Goal: Transaction & Acquisition: Obtain resource

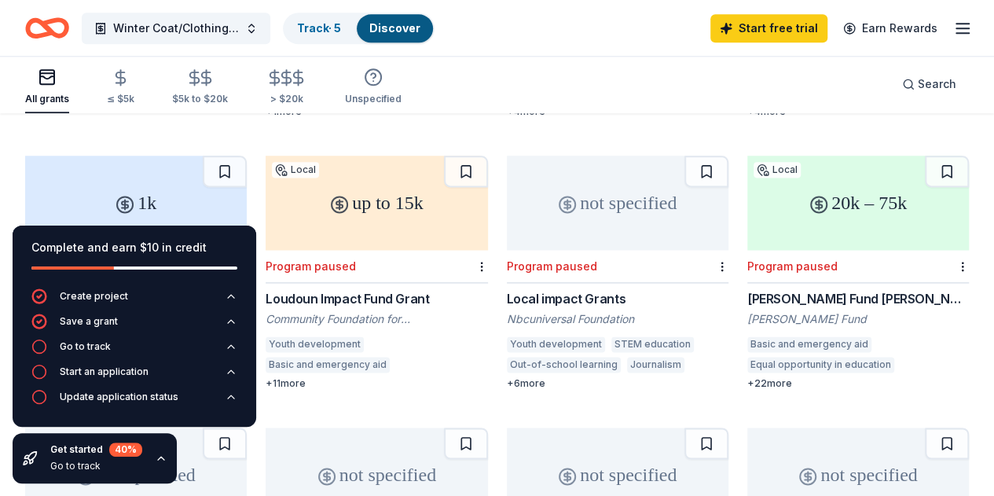
scroll to position [946, 0]
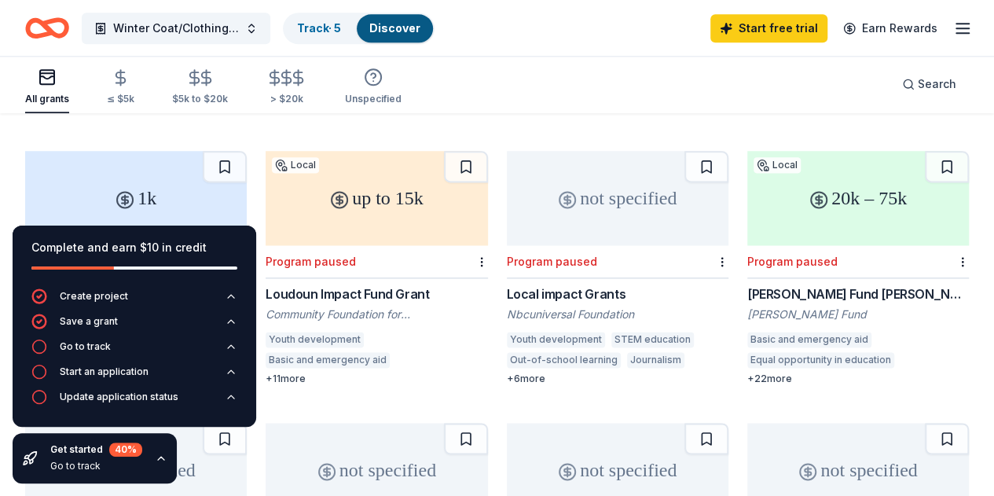
click at [60, 90] on div "All grants" at bounding box center [47, 87] width 44 height 38
click at [192, 28] on span "Winter Coat/Clothing Drive" at bounding box center [176, 28] width 126 height 19
click at [489, 67] on div "All grants ≤ $5k $5k to $20k > $20k Unspecified Search" at bounding box center [497, 84] width 944 height 58
click at [54, 84] on rect "button" at bounding box center [47, 77] width 14 height 14
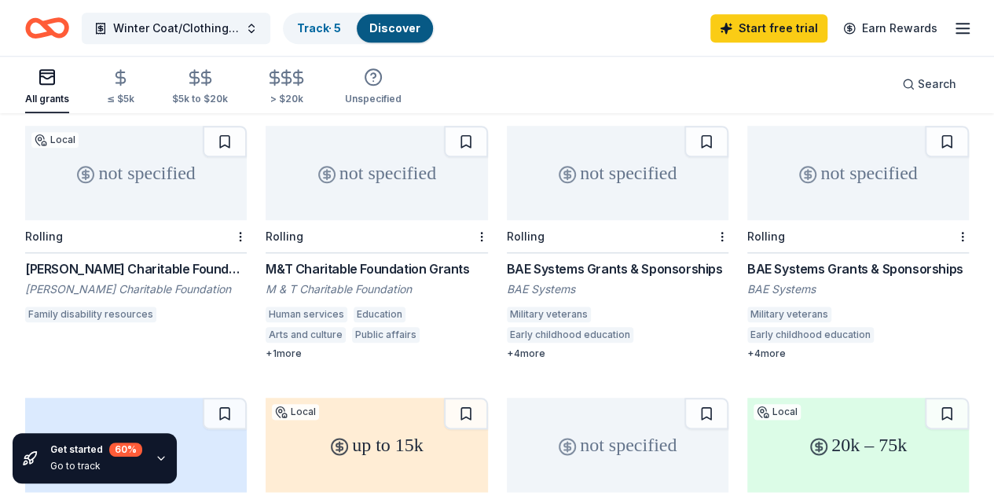
scroll to position [699, 0]
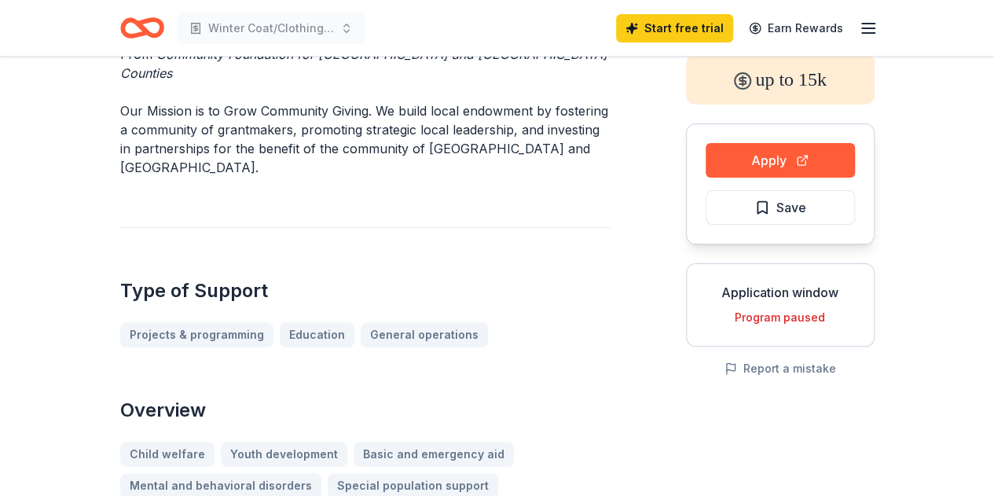
scroll to position [87, 0]
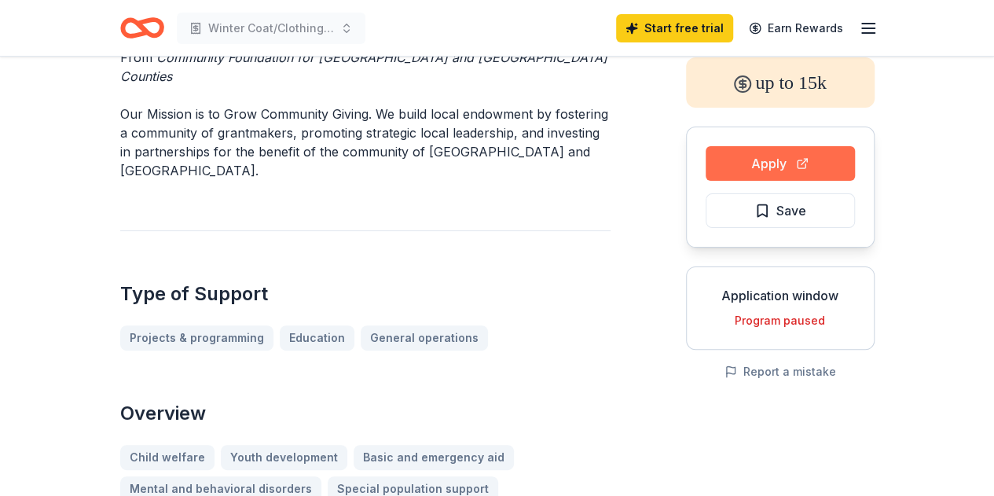
click at [749, 161] on button "Apply" at bounding box center [780, 163] width 149 height 35
